Goal: Information Seeking & Learning: Check status

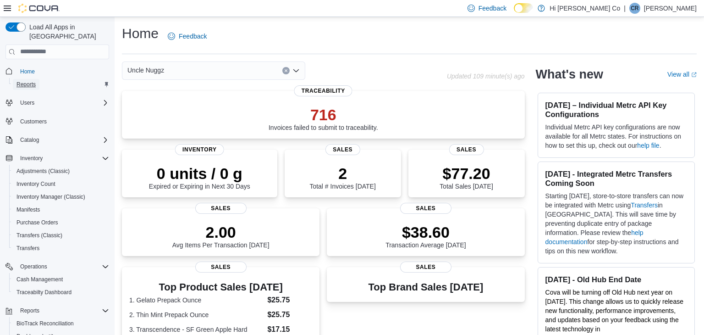
click at [18, 79] on span "Reports" at bounding box center [26, 84] width 19 height 11
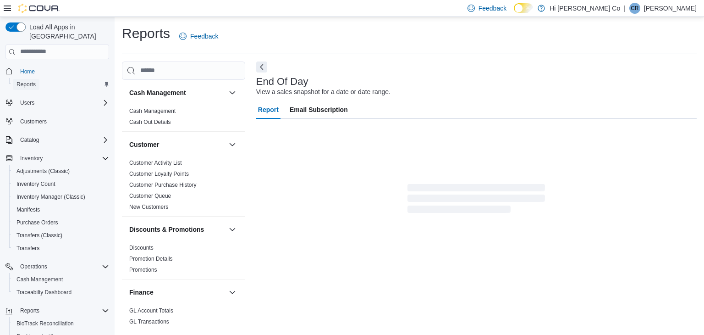
scroll to position [3, 0]
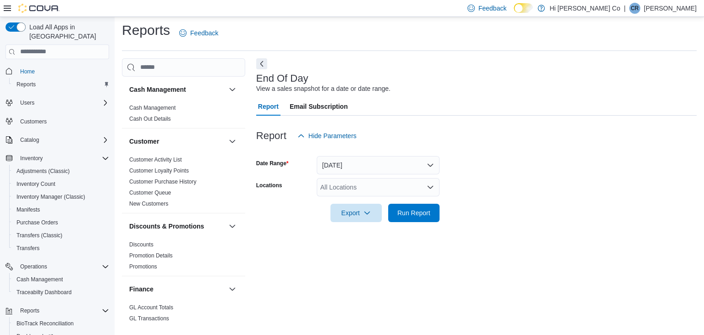
click at [356, 190] on div "All Locations" at bounding box center [378, 187] width 123 height 18
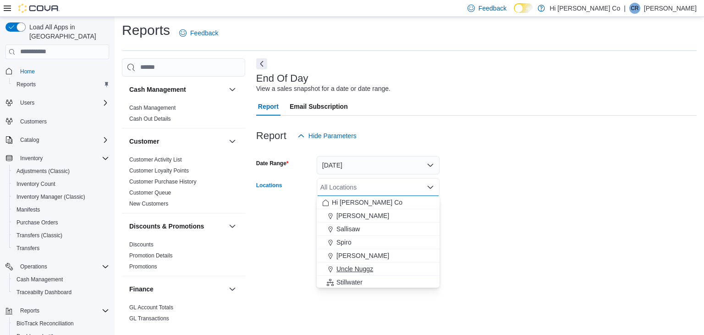
click at [354, 268] on span "Uncle Nuggz" at bounding box center [355, 268] width 37 height 9
click at [444, 238] on div "End Of Day View a sales snapshot for a date or date range. Report Email Subscri…" at bounding box center [476, 193] width 441 height 270
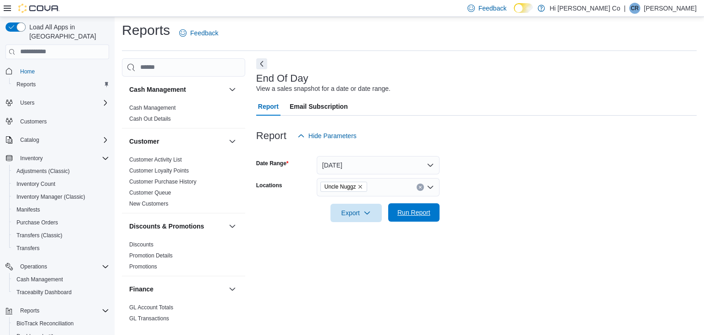
click at [420, 212] on span "Run Report" at bounding box center [414, 212] width 33 height 9
